Goal: Information Seeking & Learning: Learn about a topic

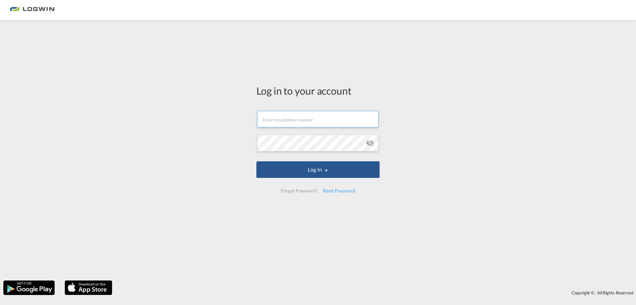
click at [282, 127] on input "text" at bounding box center [318, 119] width 122 height 17
type input "[PERSON_NAME][EMAIL_ADDRESS][PERSON_NAME][DOMAIN_NAME]"
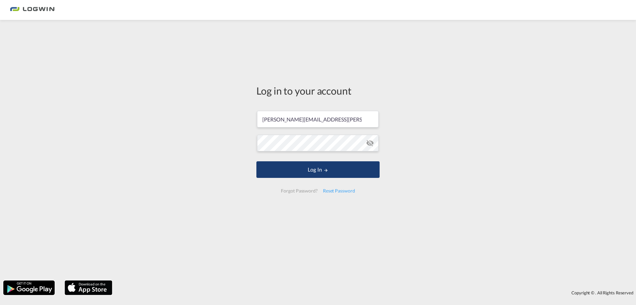
click at [304, 171] on button "Log In" at bounding box center [318, 169] width 123 height 17
click at [257, 161] on button "Log In" at bounding box center [318, 169] width 123 height 17
